Goal: Find specific page/section: Find specific page/section

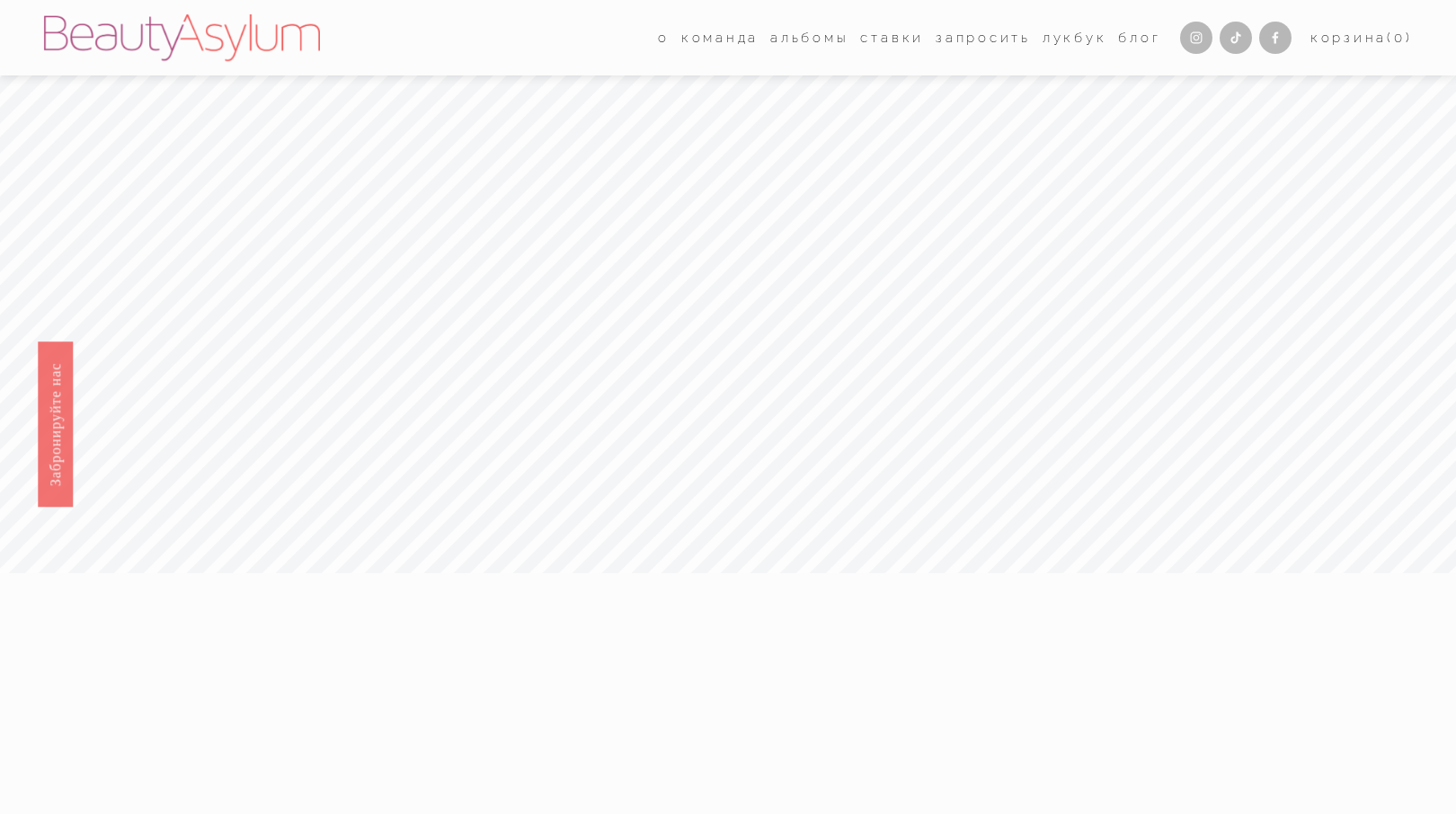
click at [0, 0] on font "[PERSON_NAME]" at bounding box center [0, 0] width 0 height 0
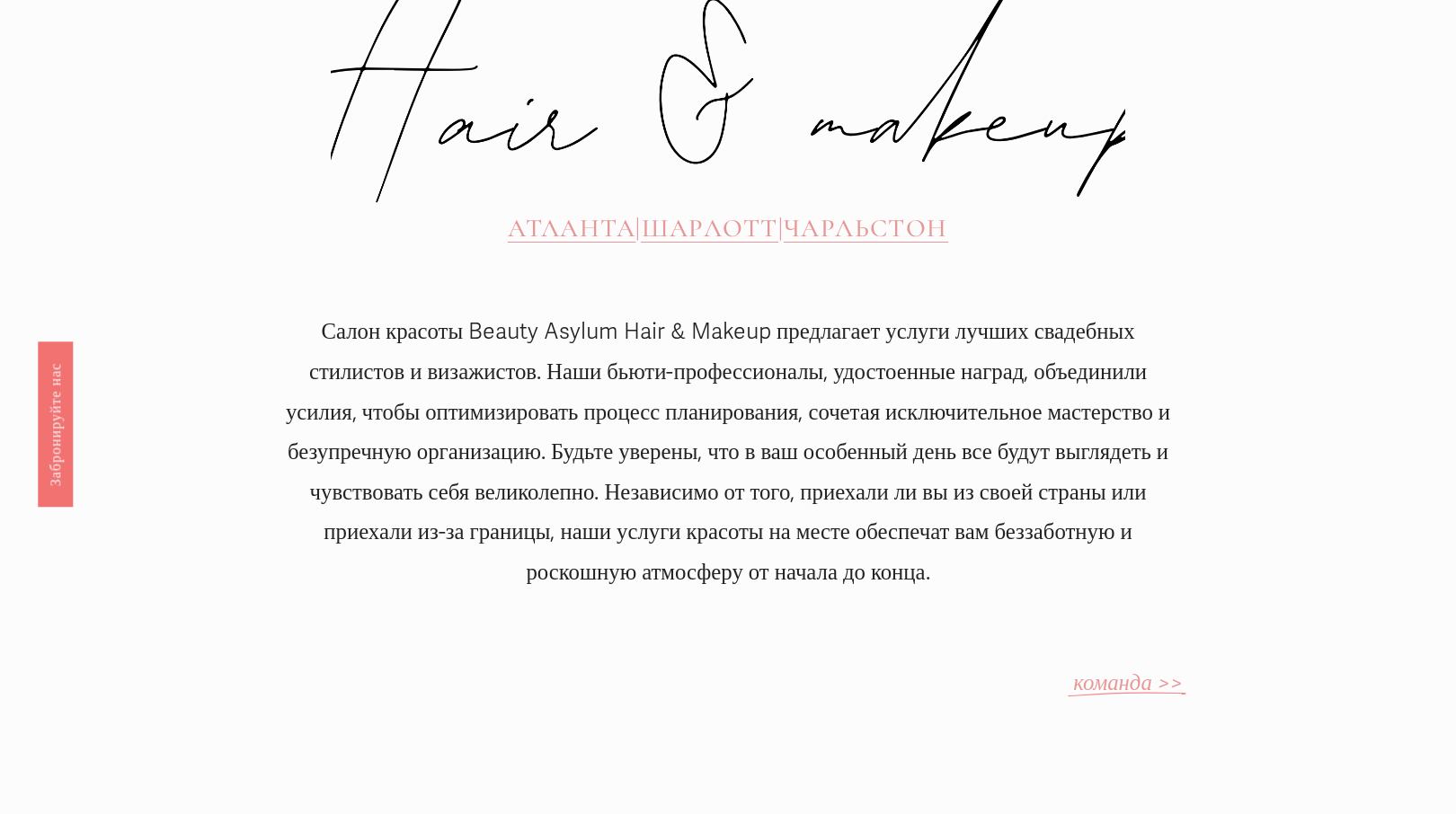
scroll to position [848, 0]
